Goal: Task Accomplishment & Management: Manage account settings

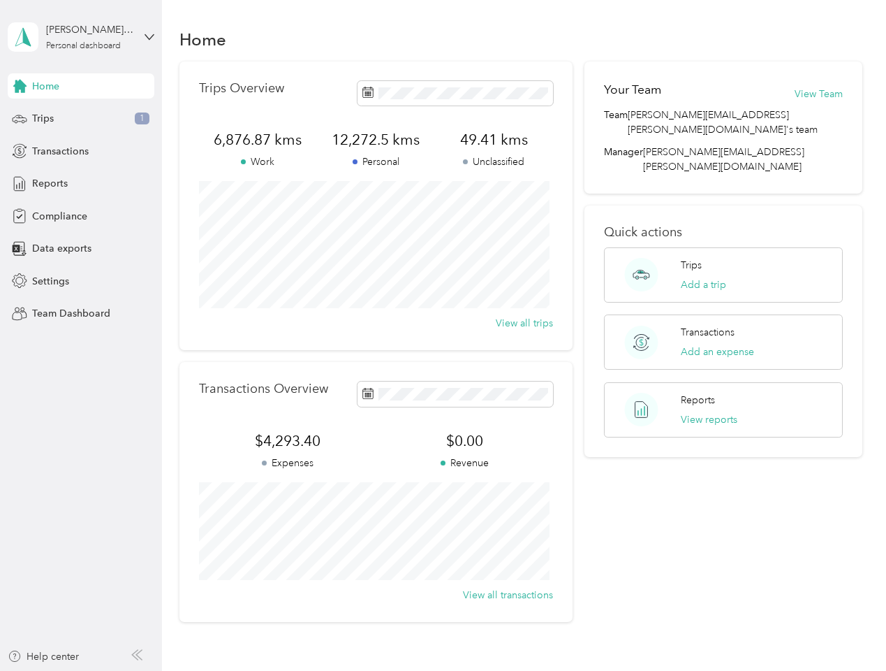
click at [443, 335] on div "Trips Overview 6,876.87 kms Work 12,272.5 kms Personal 49.41 kms Unclassified V…" at bounding box center [376, 205] width 393 height 289
click at [81, 37] on div "[PERSON_NAME]. [PERSON_NAME]" at bounding box center [89, 29] width 87 height 15
click at [81, 86] on div "You’re signed in as [PERSON_NAME][EMAIL_ADDRESS][PERSON_NAME][DOMAIN_NAME] Team…" at bounding box center [234, 122] width 452 height 143
